Goal: Information Seeking & Learning: Learn about a topic

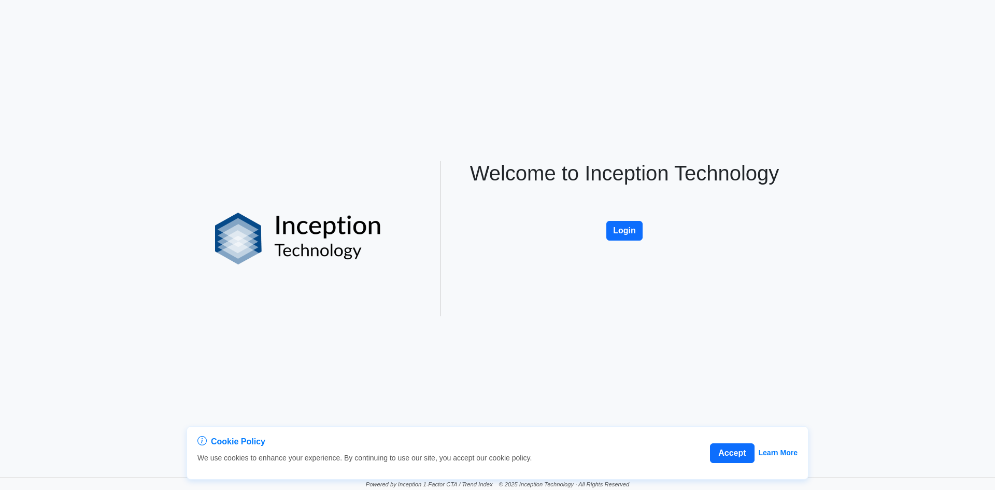
click at [618, 235] on button "Login" at bounding box center [624, 231] width 36 height 20
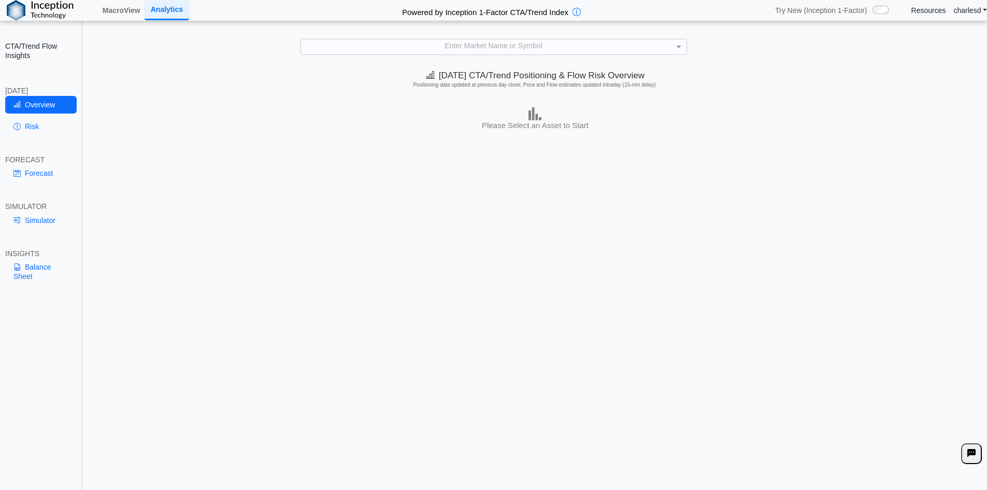
click at [405, 47] on div "Enter Market Name or Symbol" at bounding box center [494, 46] width 386 height 15
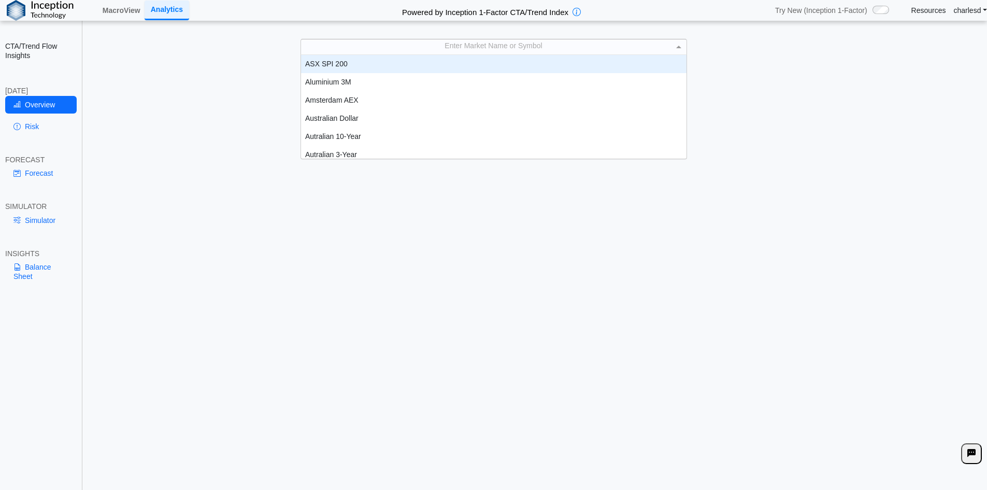
scroll to position [96, 378]
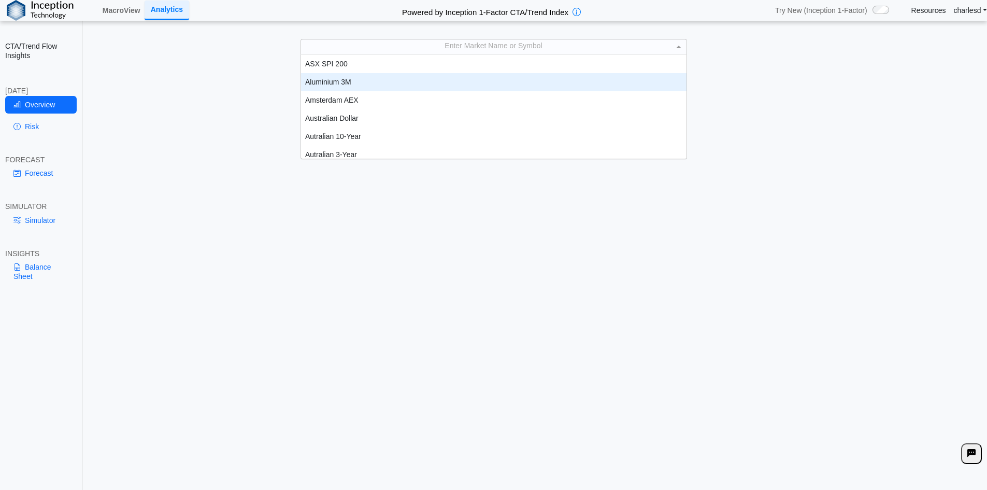
click at [394, 83] on div "Aluminium 3M" at bounding box center [494, 82] width 386 height 18
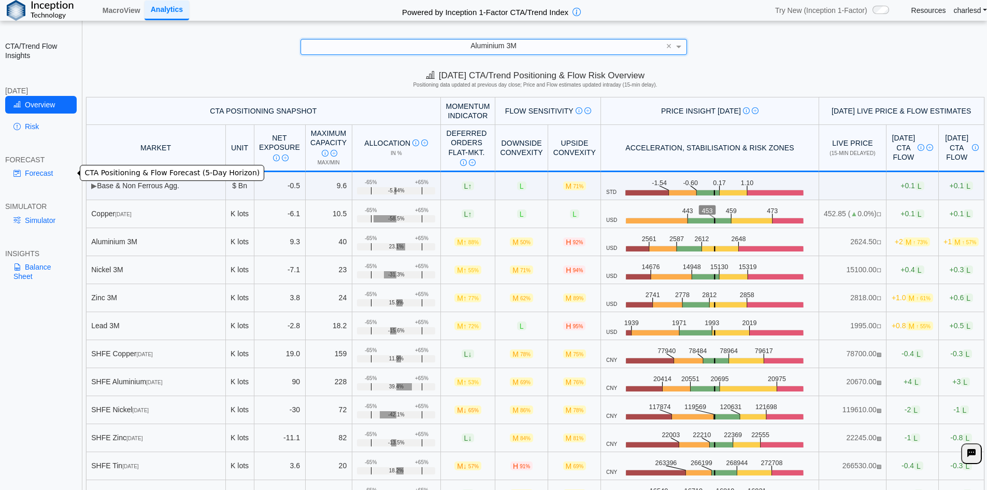
click at [49, 178] on link "Forecast" at bounding box center [41, 173] width 72 height 18
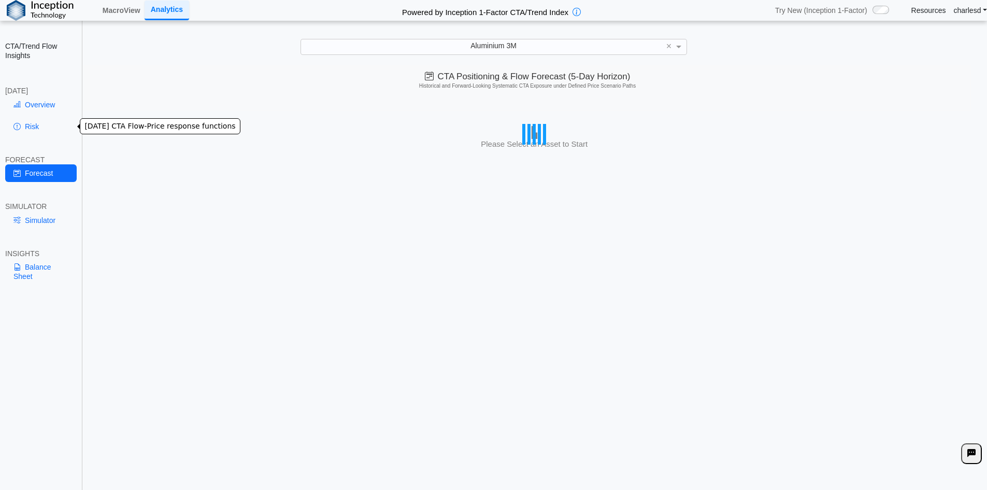
click at [44, 121] on link "Risk" at bounding box center [41, 127] width 72 height 18
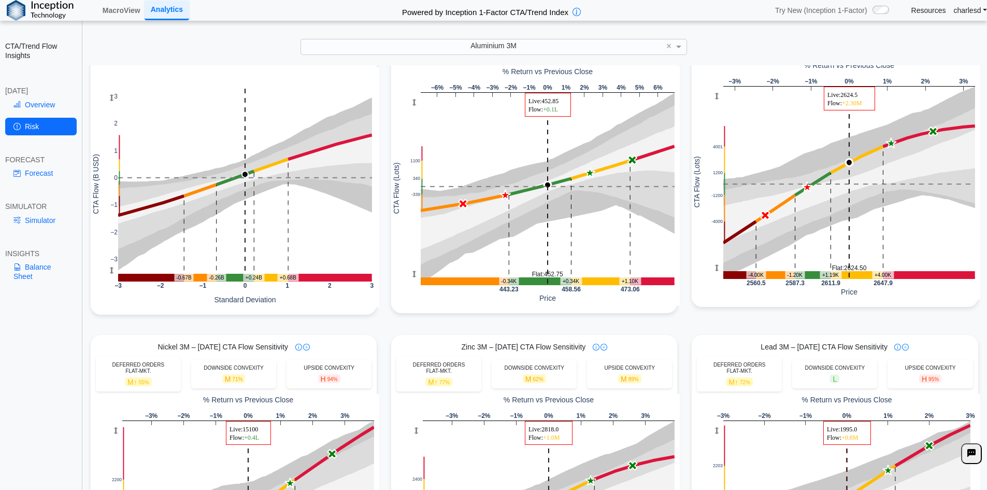
scroll to position [311, 0]
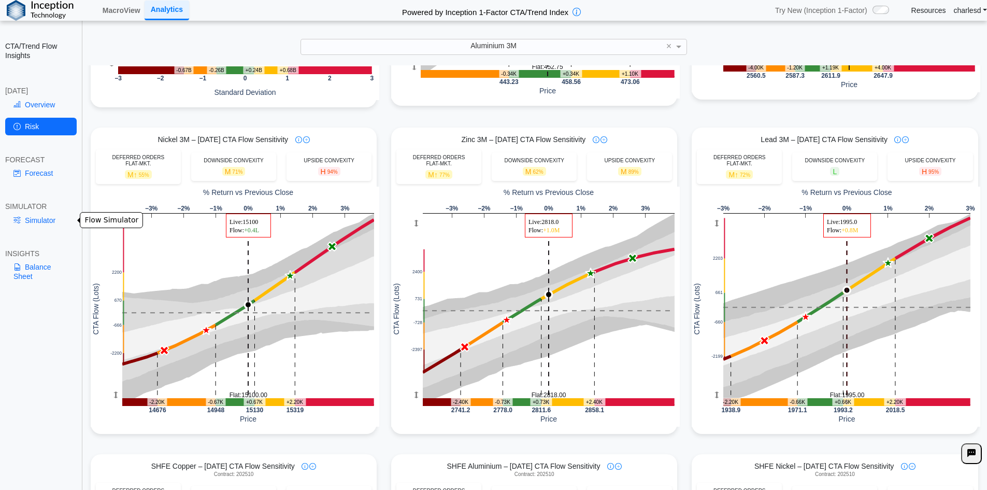
click at [61, 224] on link "Simulator" at bounding box center [41, 220] width 72 height 18
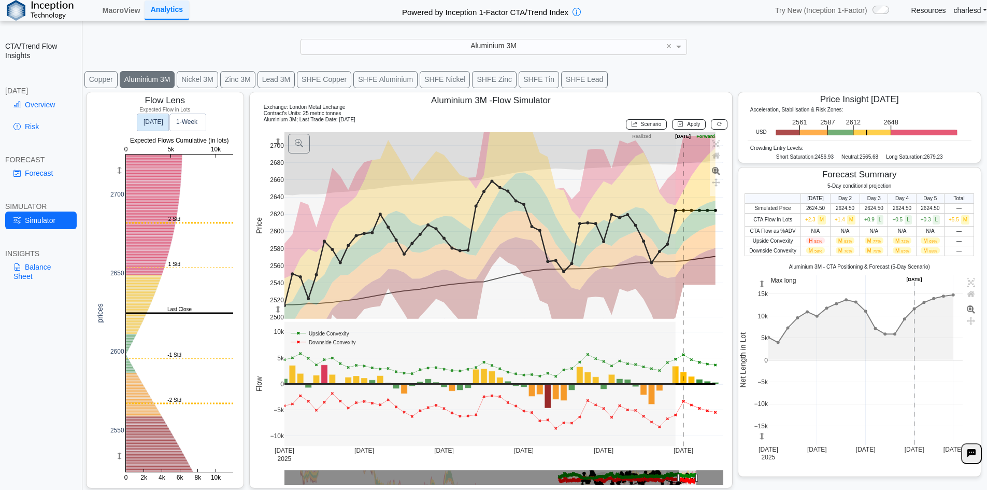
scroll to position [17, 0]
click at [804, 331] on rect at bounding box center [866, 359] width 195 height 169
click at [803, 331] on rect at bounding box center [866, 359] width 195 height 169
click at [815, 298] on rect at bounding box center [866, 359] width 195 height 169
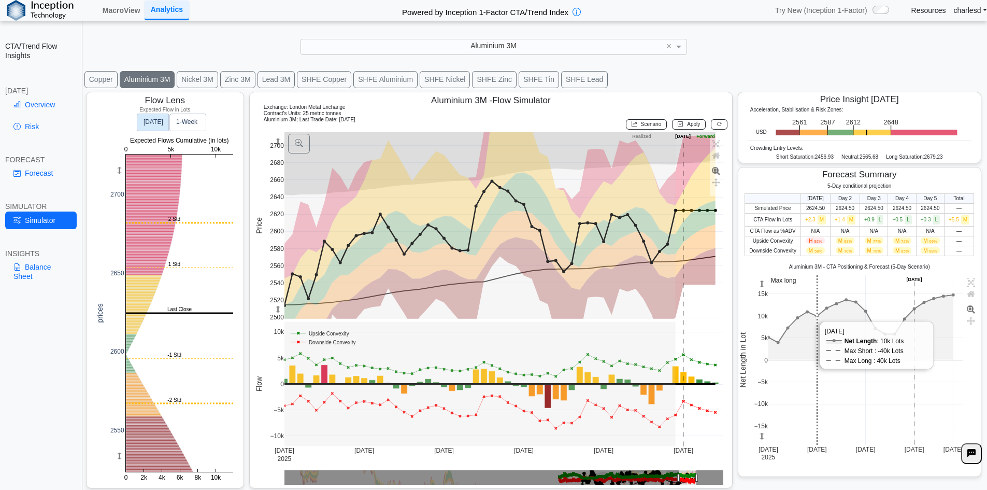
click at [815, 298] on rect at bounding box center [866, 359] width 195 height 169
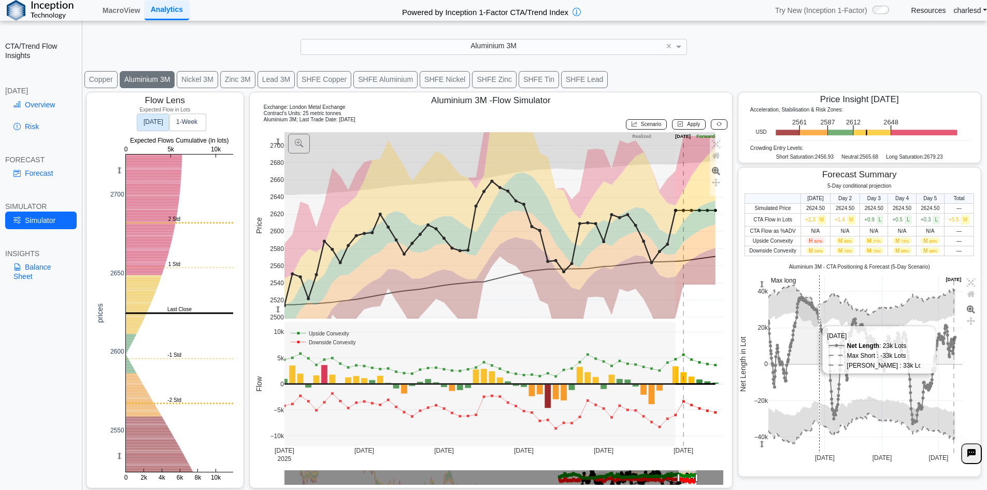
click at [815, 298] on rect at bounding box center [866, 364] width 195 height 178
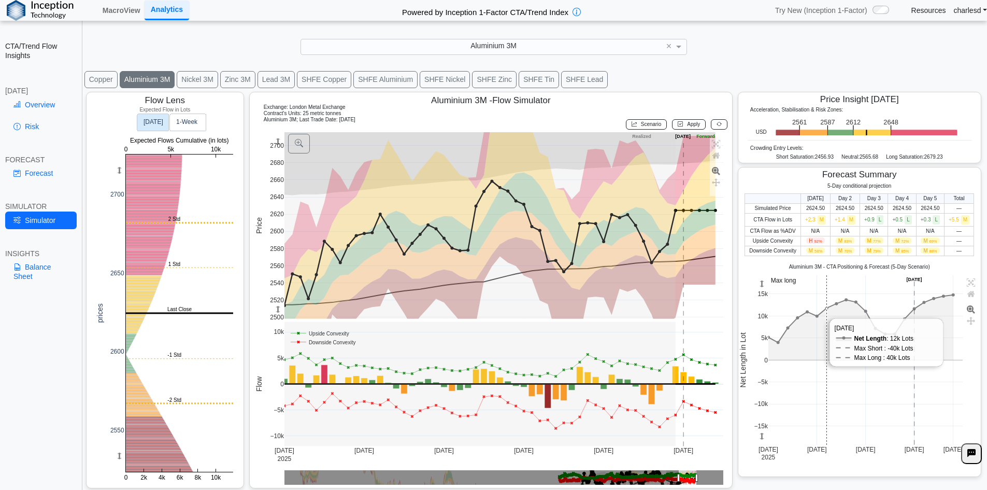
click at [817, 303] on rect at bounding box center [866, 359] width 195 height 169
click at [817, 302] on rect at bounding box center [866, 359] width 195 height 169
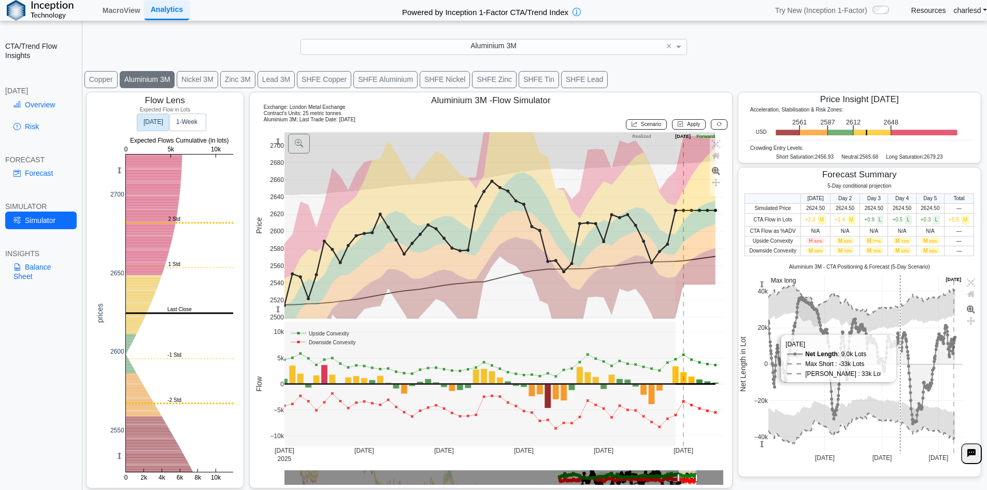
click at [889, 307] on rect at bounding box center [866, 364] width 195 height 178
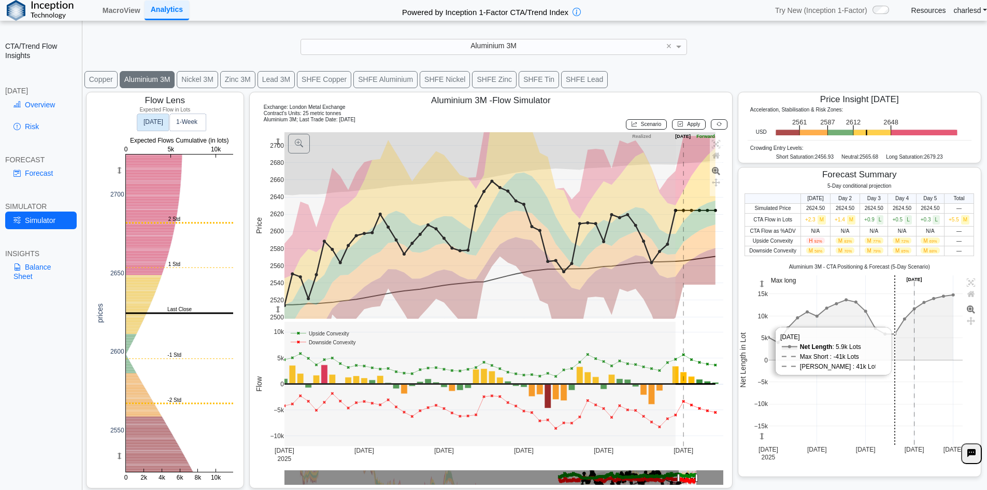
click at [889, 307] on rect at bounding box center [866, 359] width 195 height 169
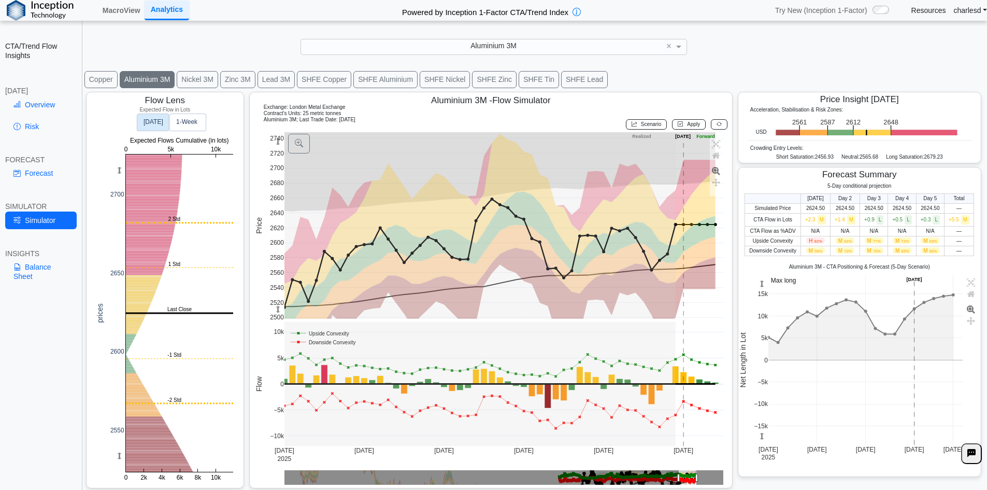
drag, startPoint x: 276, startPoint y: 143, endPoint x: 296, endPoint y: 167, distance: 31.7
click at [296, 167] on g at bounding box center [504, 289] width 461 height 335
click at [59, 176] on link "Forecast" at bounding box center [41, 173] width 72 height 18
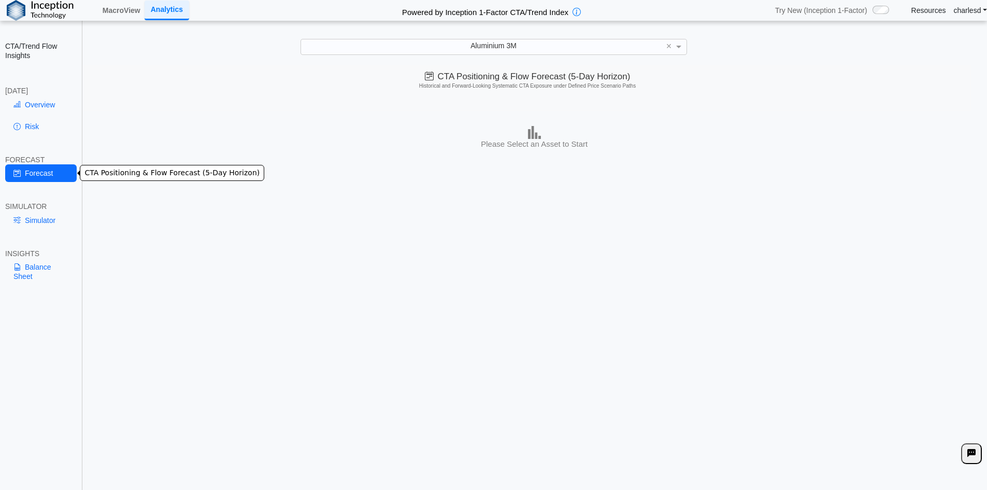
scroll to position [0, 0]
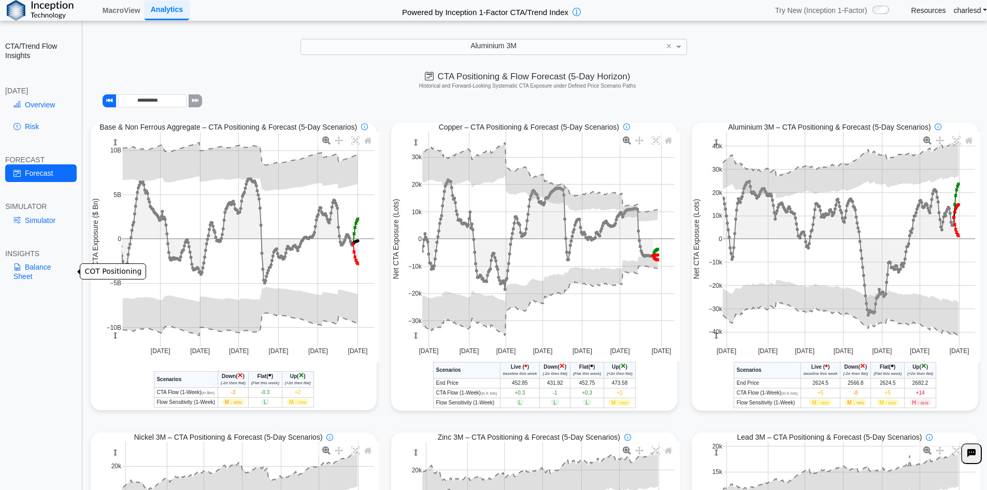
click at [36, 264] on link "Balance Sheet" at bounding box center [41, 271] width 72 height 27
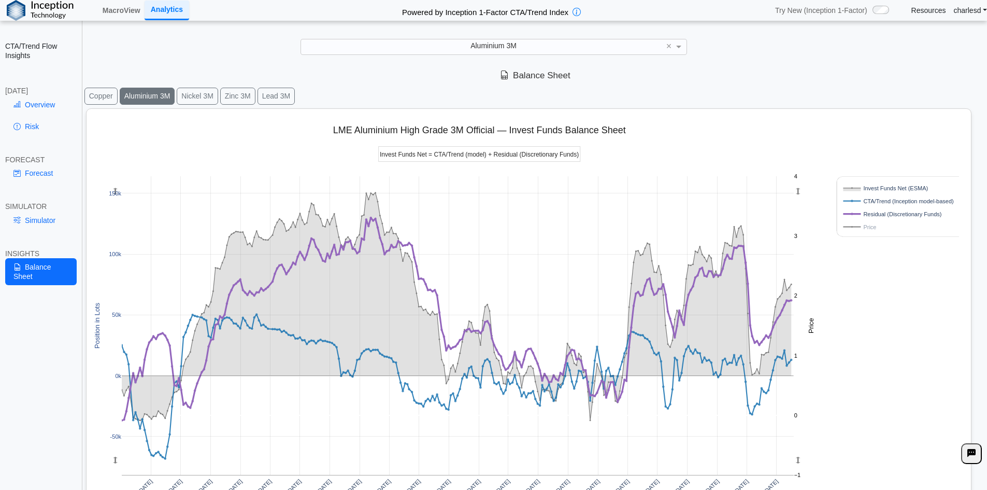
click at [113, 97] on button "Copper" at bounding box center [100, 96] width 33 height 17
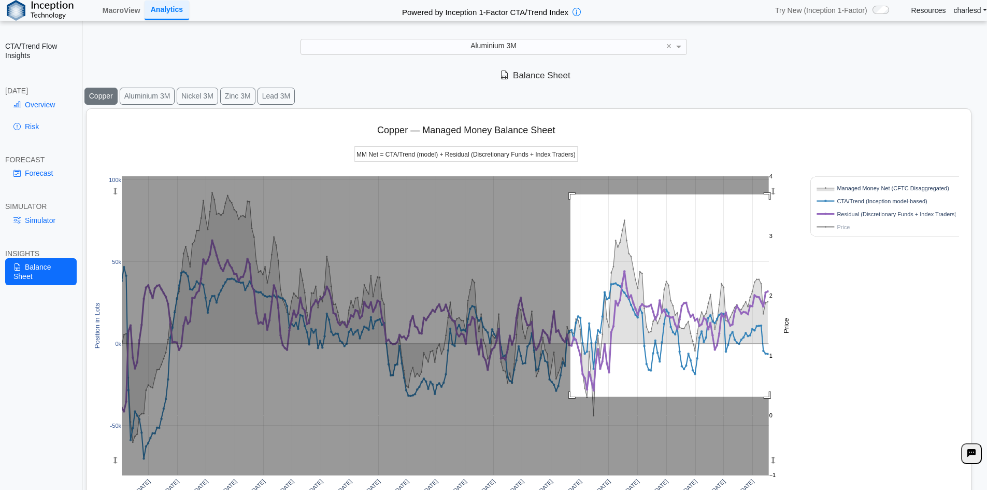
drag, startPoint x: 571, startPoint y: 194, endPoint x: 776, endPoint y: 399, distance: 290.3
click at [776, 399] on g at bounding box center [445, 326] width 668 height 320
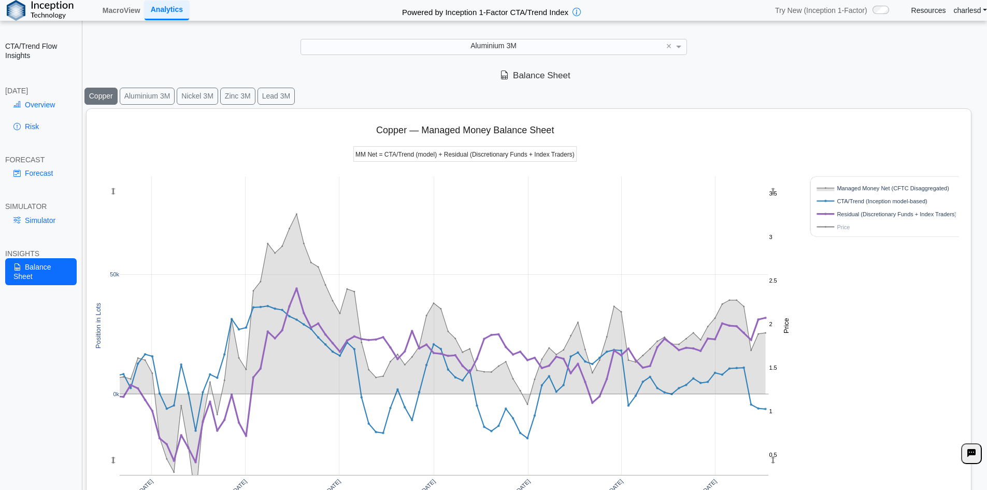
click at [161, 94] on button "Aluminium 3M" at bounding box center [147, 96] width 55 height 17
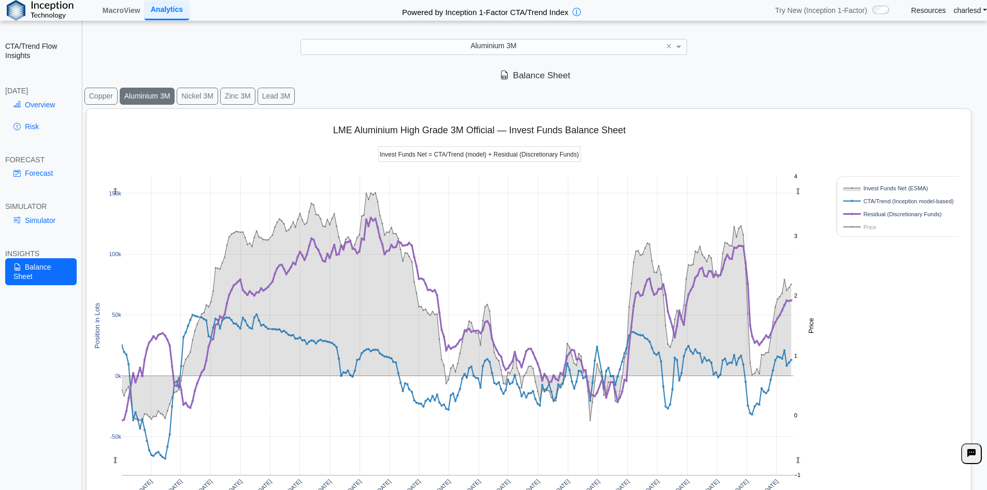
click at [190, 93] on button "Nickel 3M" at bounding box center [197, 96] width 41 height 17
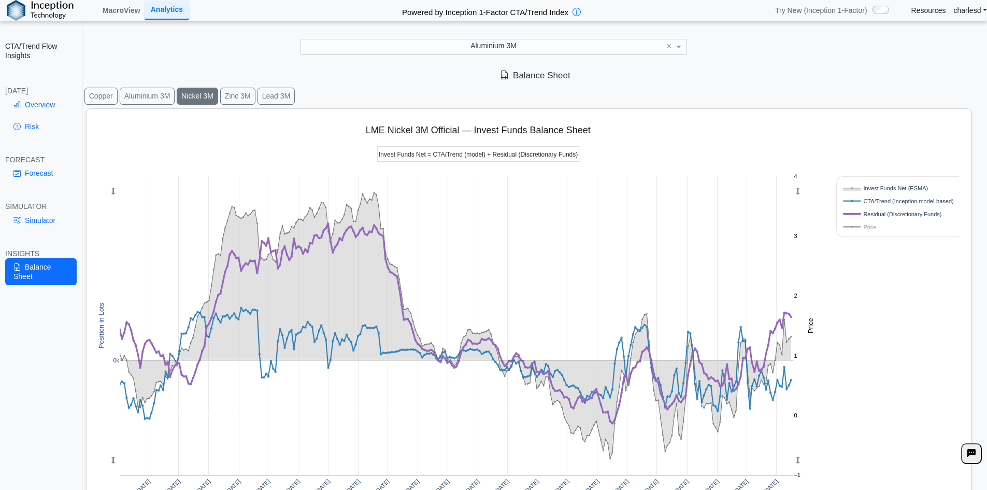
click at [247, 97] on button "Zinc 3M" at bounding box center [237, 96] width 35 height 17
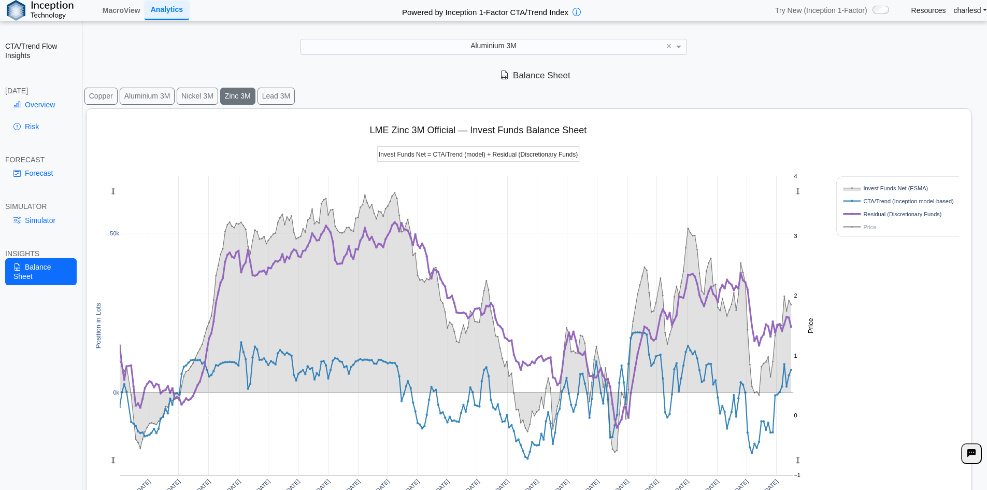
click at [916, 211] on rect at bounding box center [897, 214] width 112 height 10
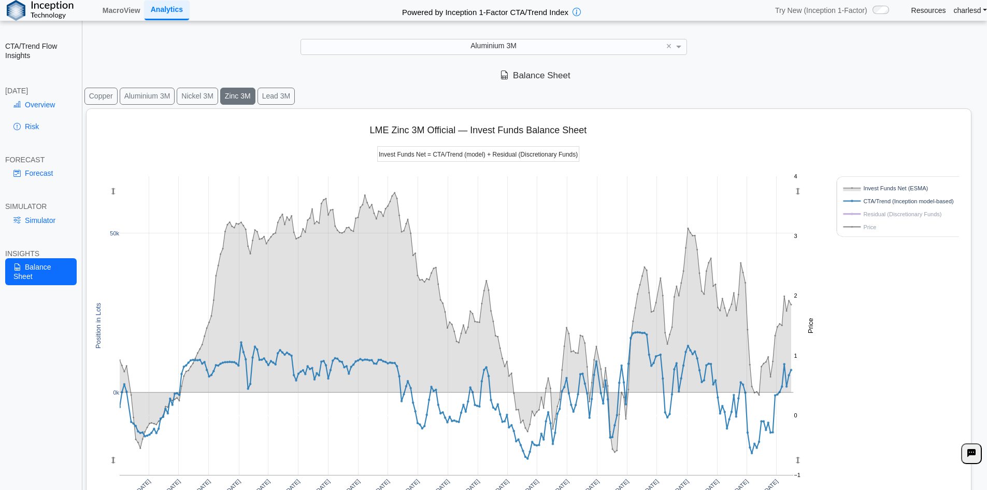
click at [250, 90] on button "Zinc 3M" at bounding box center [237, 96] width 35 height 17
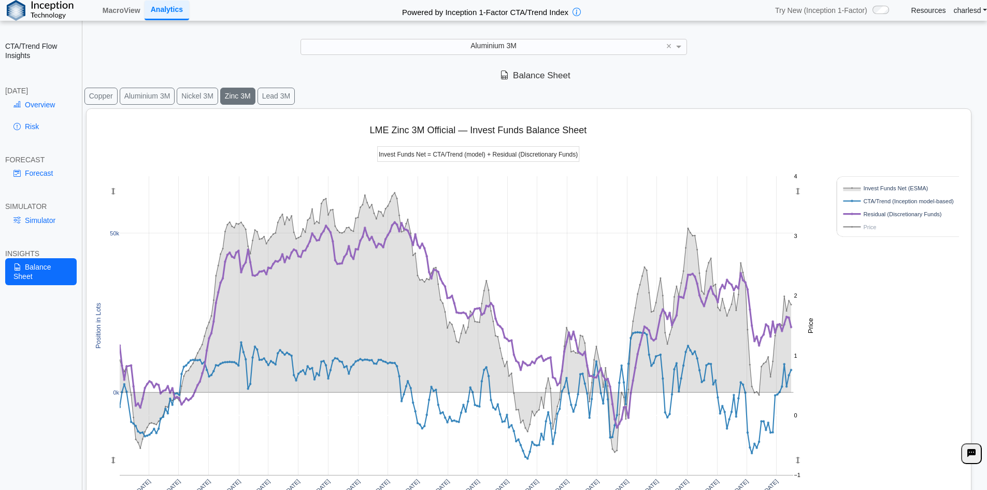
click at [279, 95] on button "Lead 3M" at bounding box center [276, 96] width 37 height 17
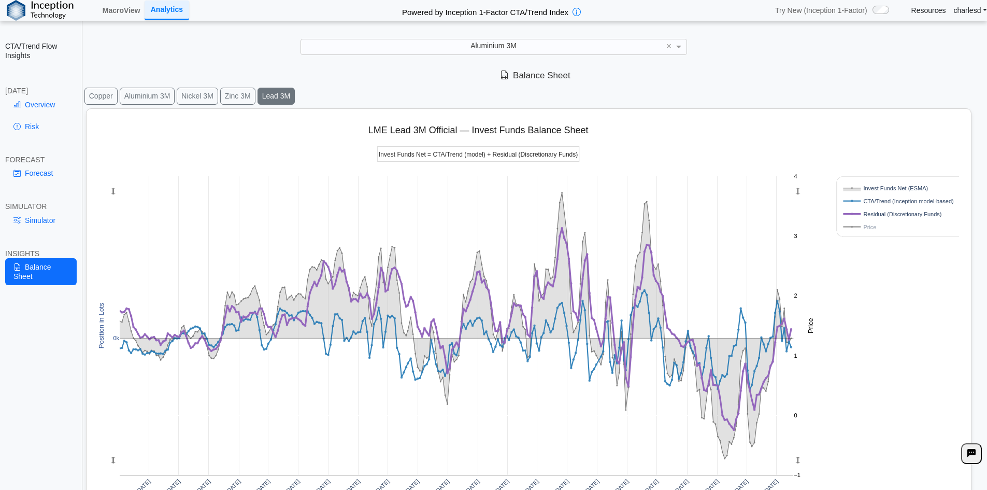
click at [894, 218] on rect at bounding box center [897, 214] width 112 height 10
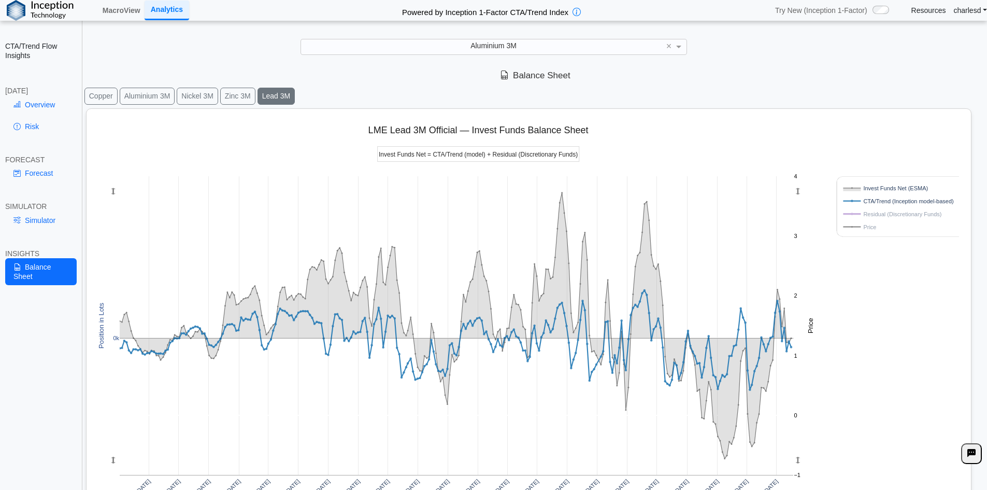
click at [894, 218] on rect at bounding box center [897, 214] width 112 height 10
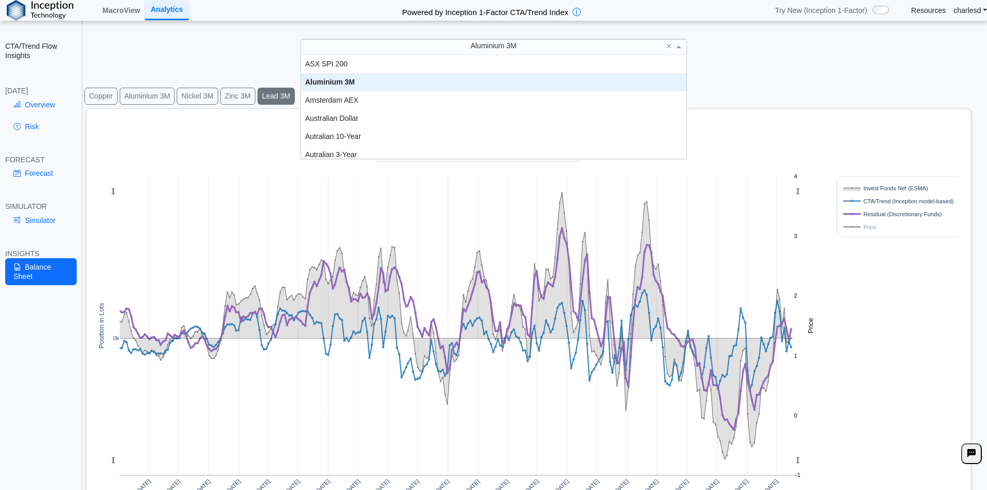
click at [480, 50] on span "Aluminium 3M" at bounding box center [494, 45] width 46 height 8
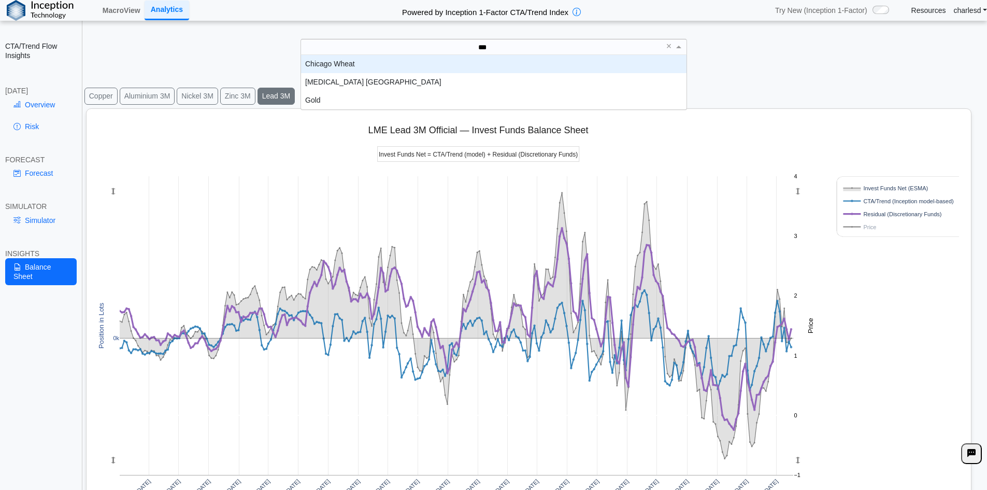
scroll to position [10, 378]
type input "****"
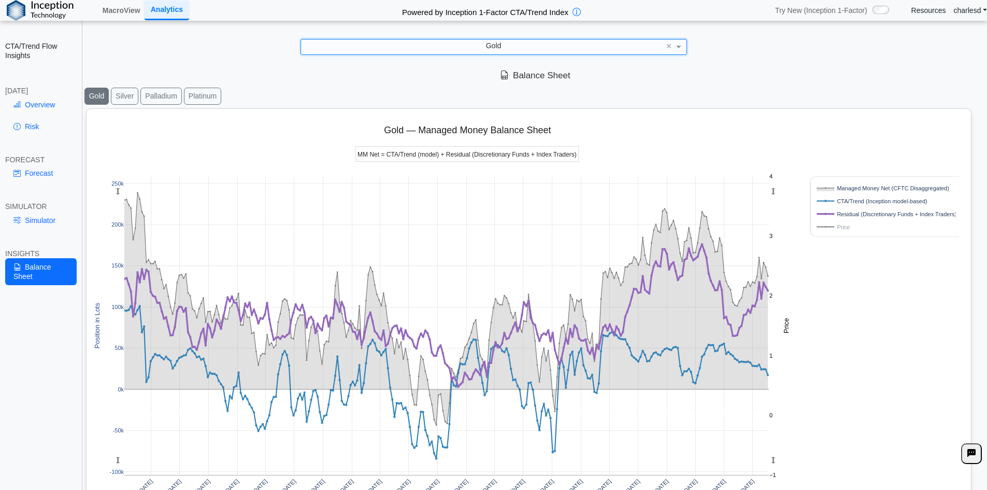
click at [832, 213] on rect at bounding box center [883, 214] width 138 height 10
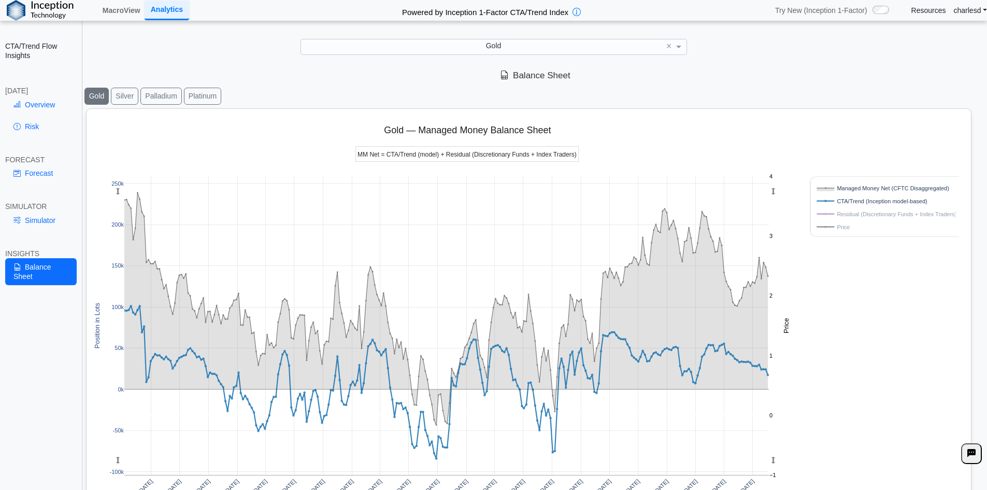
click at [131, 97] on button "Silver" at bounding box center [124, 96] width 27 height 17
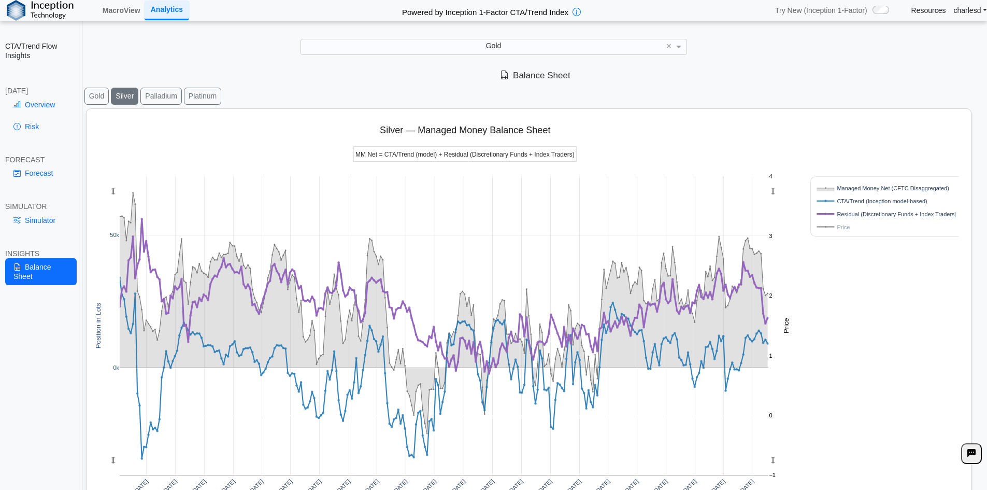
click at [848, 216] on rect at bounding box center [883, 214] width 138 height 10
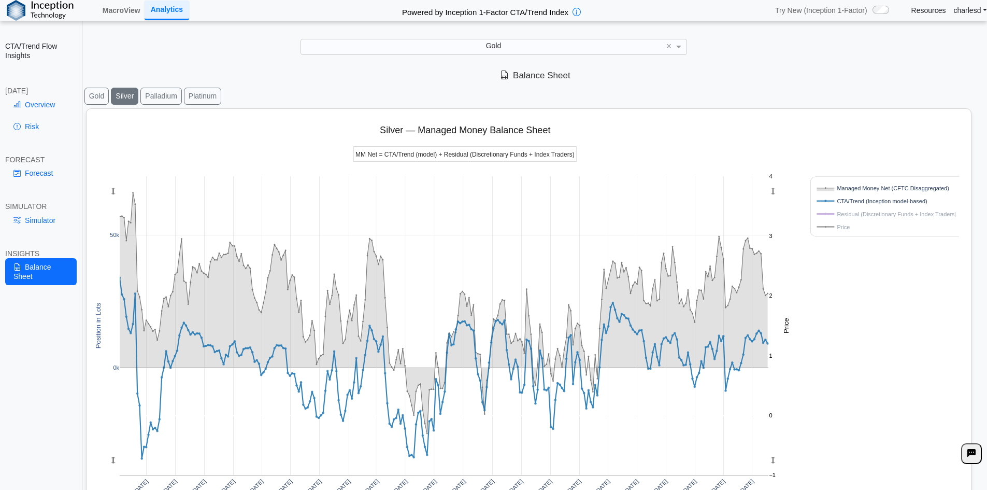
click at [848, 216] on rect at bounding box center [883, 214] width 138 height 10
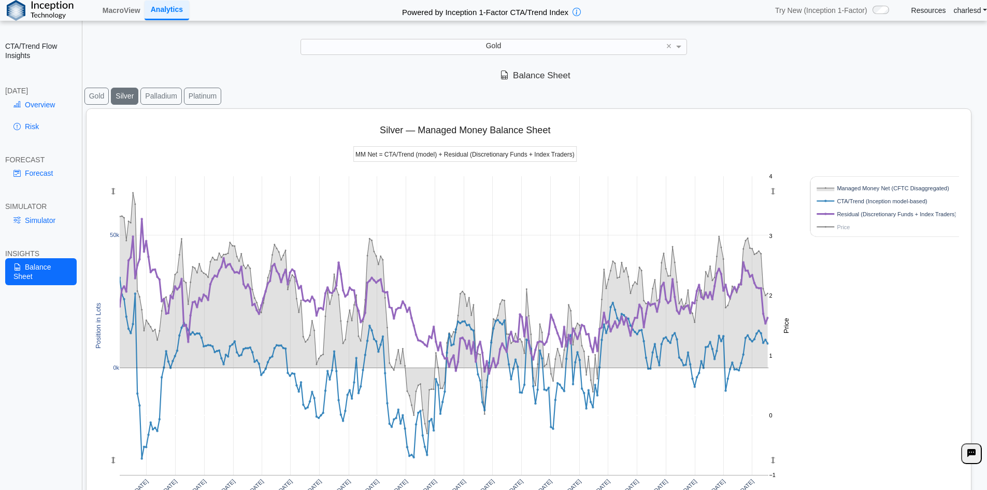
click at [157, 98] on button "Palladium" at bounding box center [160, 96] width 41 height 17
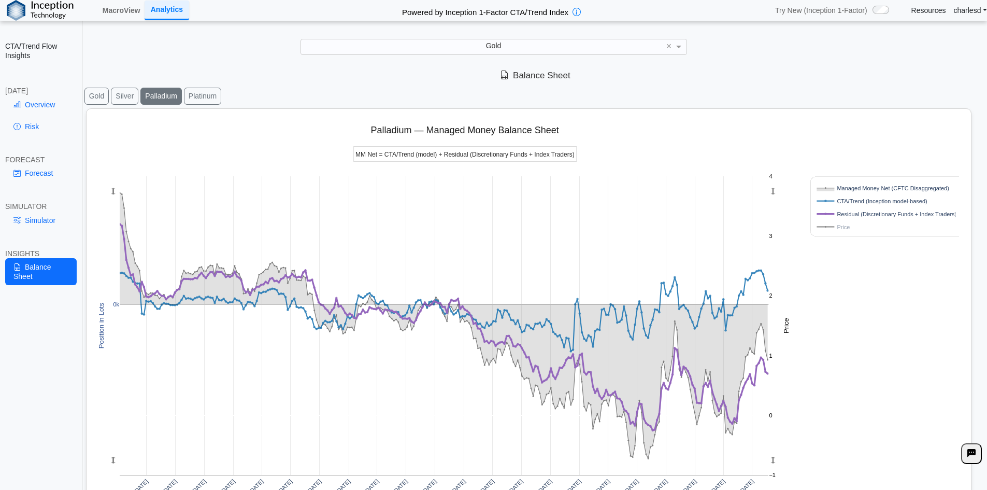
click at [193, 94] on button "Platinum" at bounding box center [202, 96] width 37 height 17
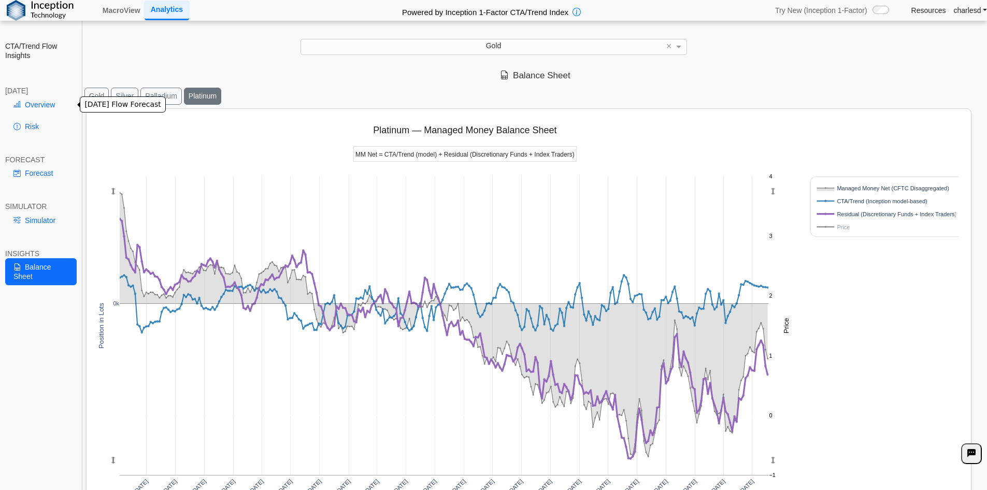
click at [33, 111] on link "Overview" at bounding box center [41, 105] width 72 height 18
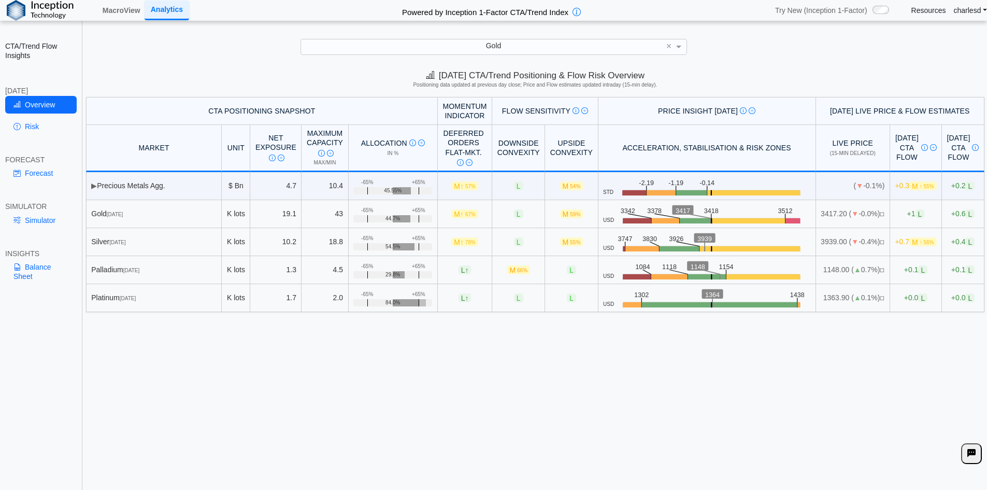
scroll to position [15, 0]
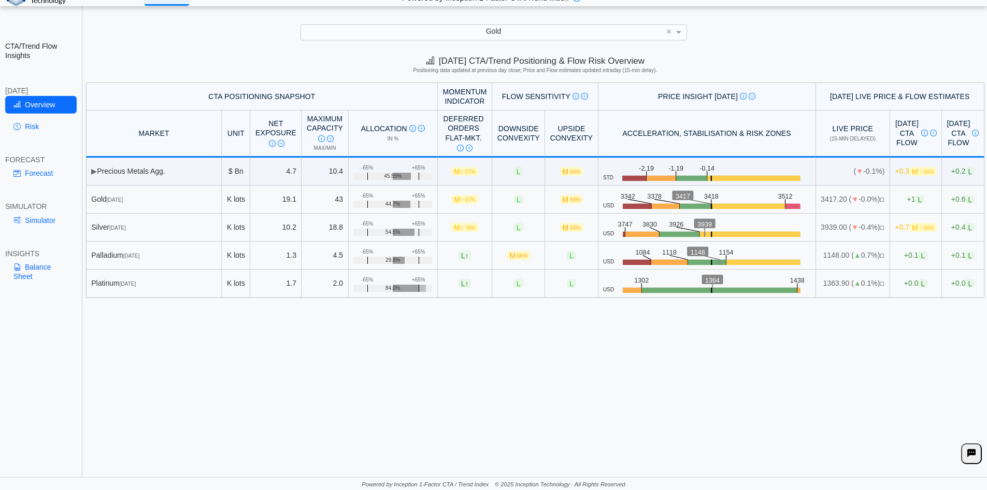
click at [526, 44] on div "**********" at bounding box center [493, 237] width 987 height 504
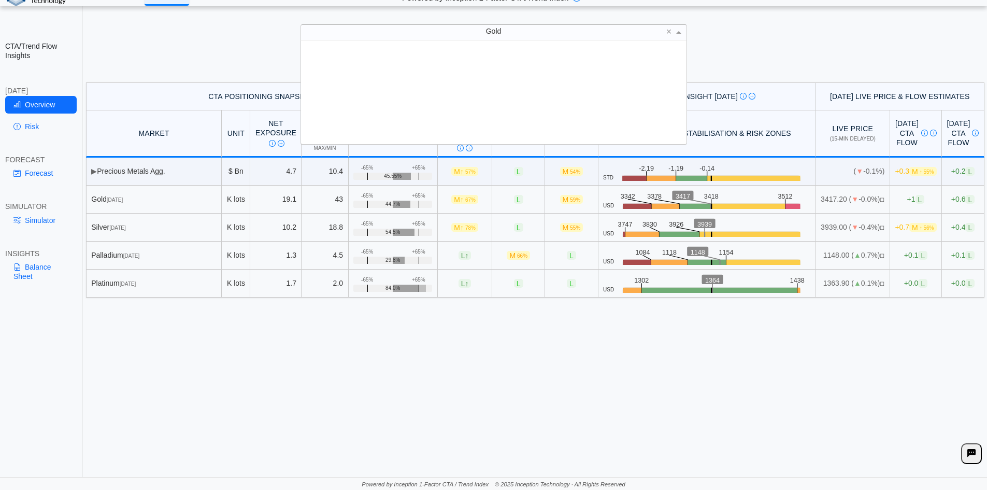
click at [521, 33] on div "Gold" at bounding box center [494, 32] width 386 height 15
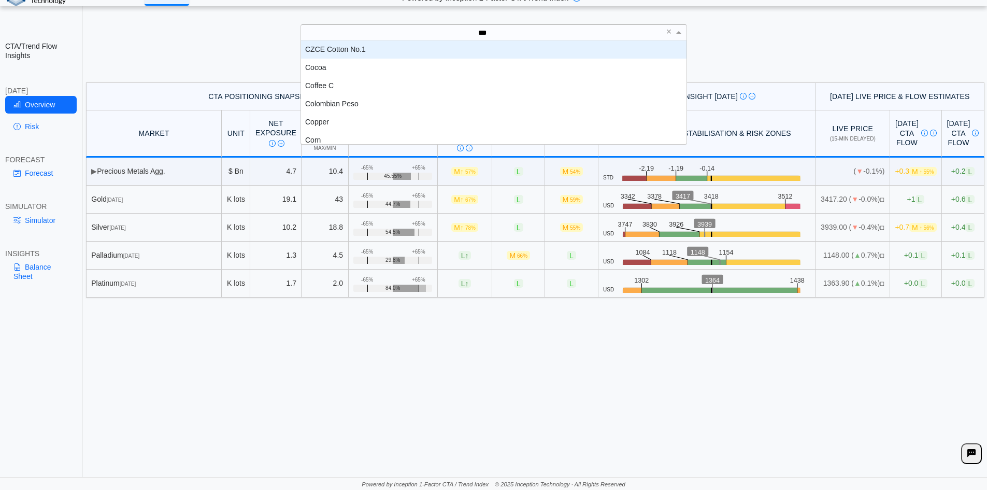
scroll to position [29, 378]
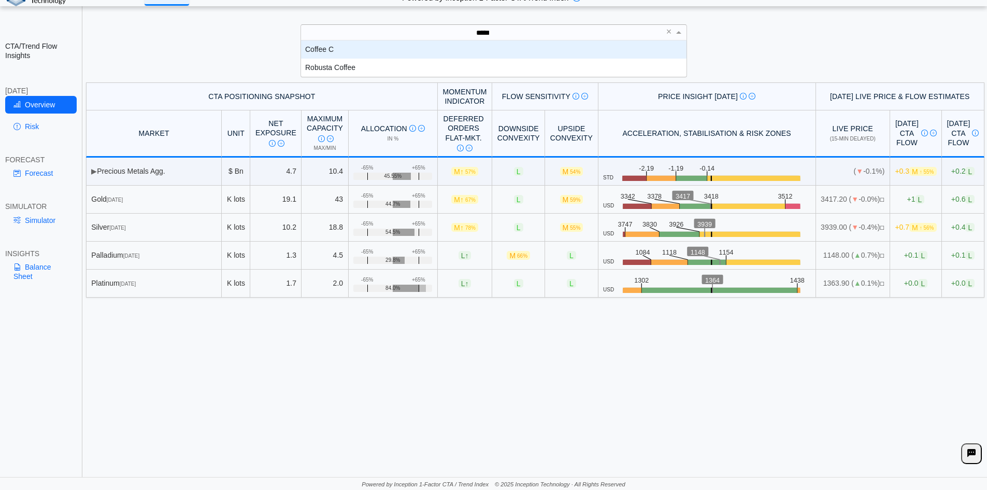
type input "******"
click at [392, 47] on div "Coffee C" at bounding box center [494, 49] width 386 height 18
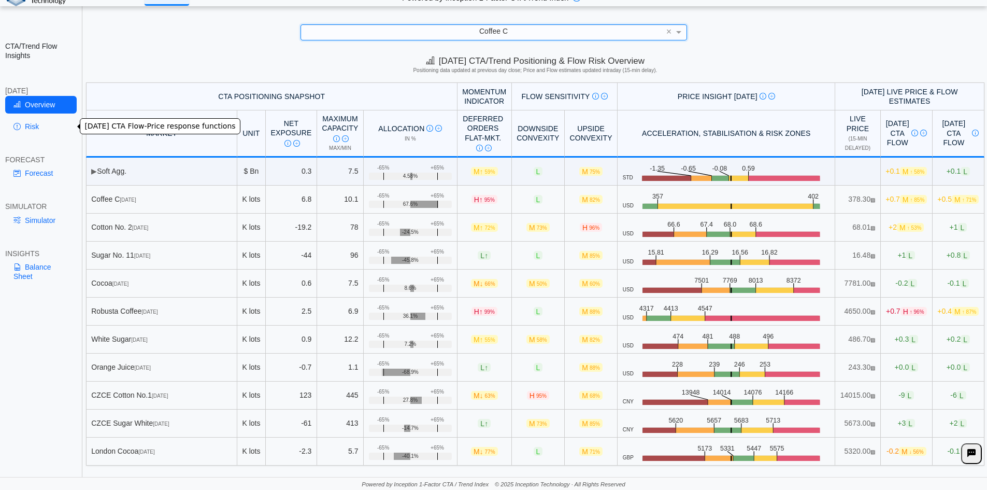
click at [26, 123] on link "Risk" at bounding box center [41, 127] width 72 height 18
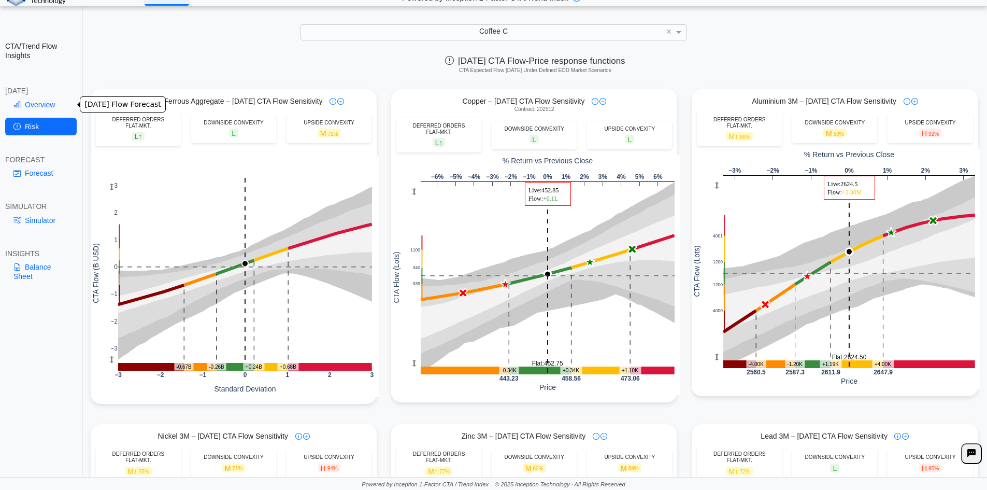
click at [34, 101] on link "Overview" at bounding box center [41, 105] width 72 height 18
